Goal: Navigation & Orientation: Go to known website

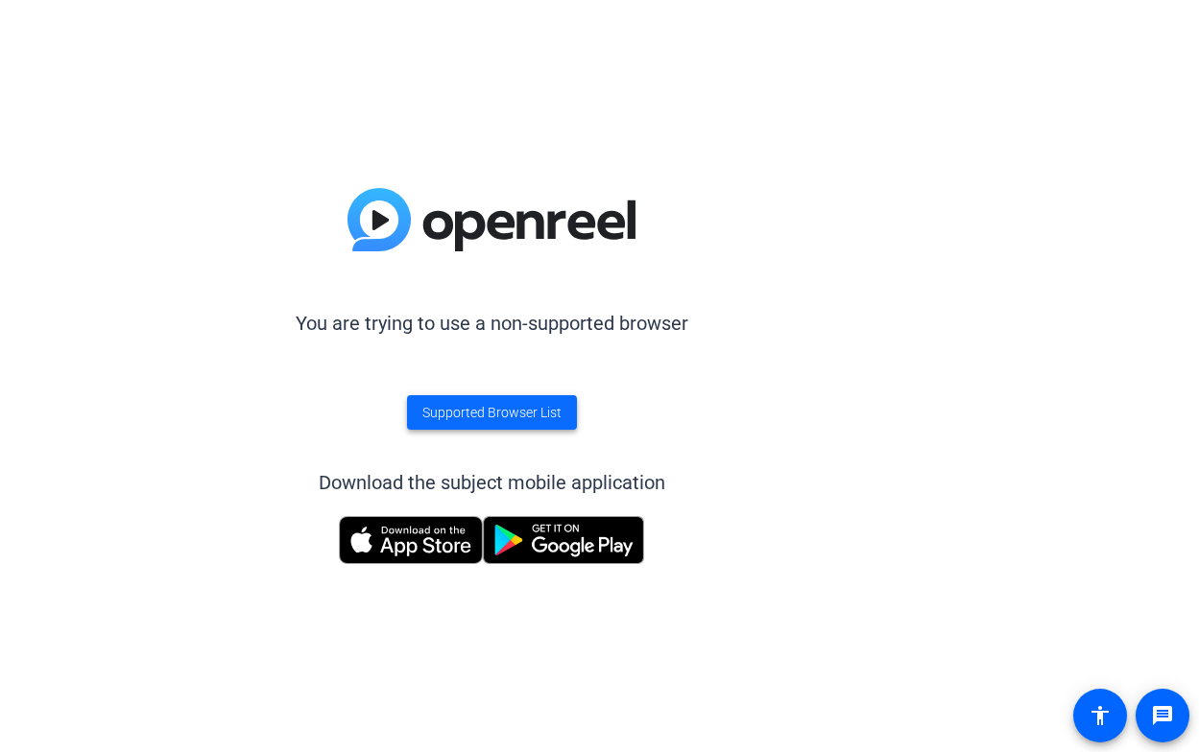
click at [515, 411] on span "Supported Browser List" at bounding box center [491, 413] width 139 height 20
click at [988, 393] on openreel-unsupported-browser "You are trying to use a non-supported browser Supported Browser List Download t…" at bounding box center [599, 376] width 1199 height 752
click at [478, 429] on span at bounding box center [492, 413] width 170 height 46
